Goal: Information Seeking & Learning: Learn about a topic

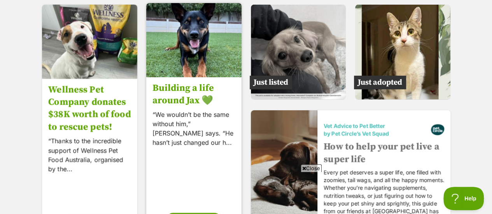
scroll to position [1221, 0]
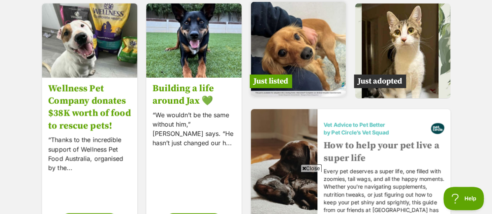
click at [297, 40] on img at bounding box center [298, 49] width 95 height 95
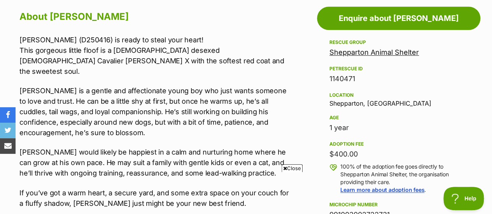
click at [359, 52] on link "Shepparton Animal Shelter" at bounding box center [373, 52] width 89 height 8
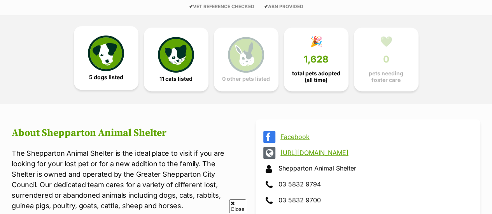
click at [116, 51] on img at bounding box center [106, 53] width 36 height 36
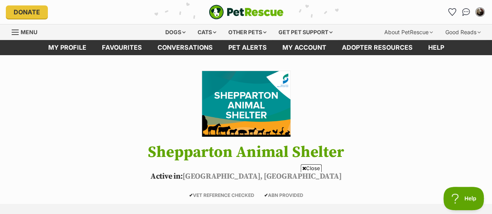
scroll to position [166, 0]
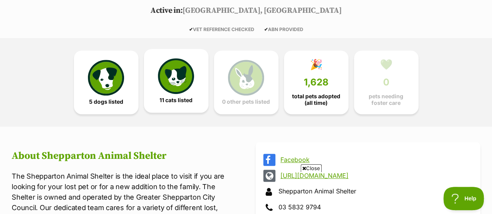
click at [162, 98] on span "11 cats listed" at bounding box center [175, 100] width 33 height 6
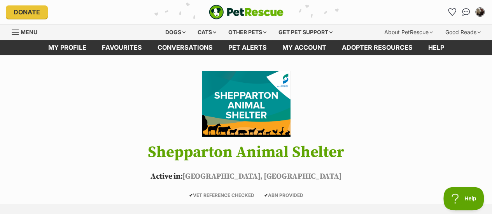
click at [241, 14] on img "PetRescue" at bounding box center [246, 12] width 75 height 15
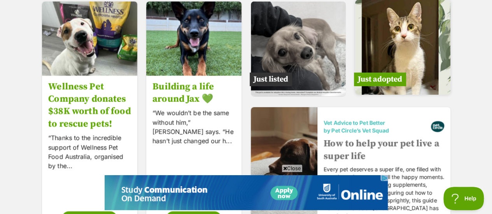
scroll to position [1192, 0]
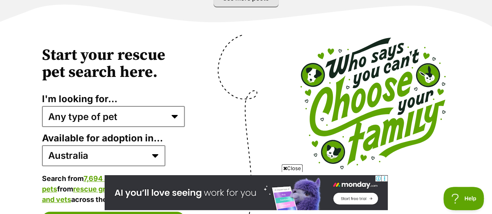
scroll to position [1442, 0]
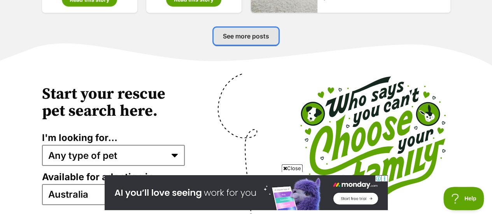
click at [250, 37] on span "See more posts" at bounding box center [246, 35] width 46 height 9
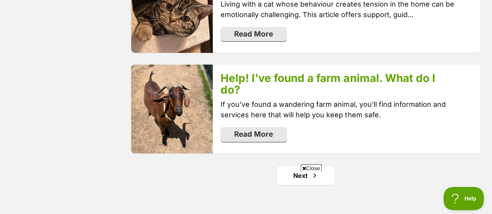
scroll to position [1597, 0]
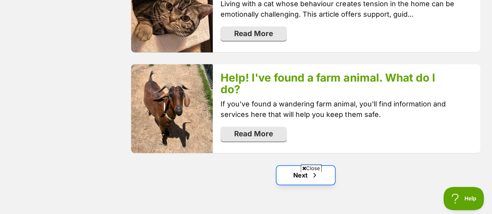
click at [302, 166] on link "Next" at bounding box center [305, 175] width 58 height 19
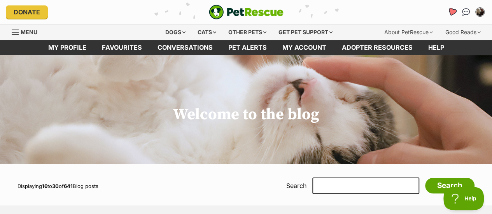
click at [454, 12] on icon "Favourites" at bounding box center [451, 11] width 9 height 9
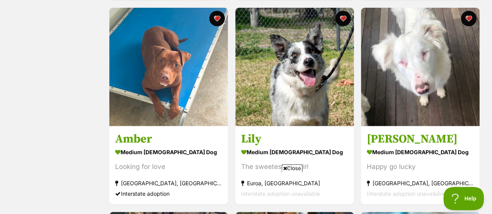
scroll to position [969, 0]
